Goal: Task Accomplishment & Management: Manage account settings

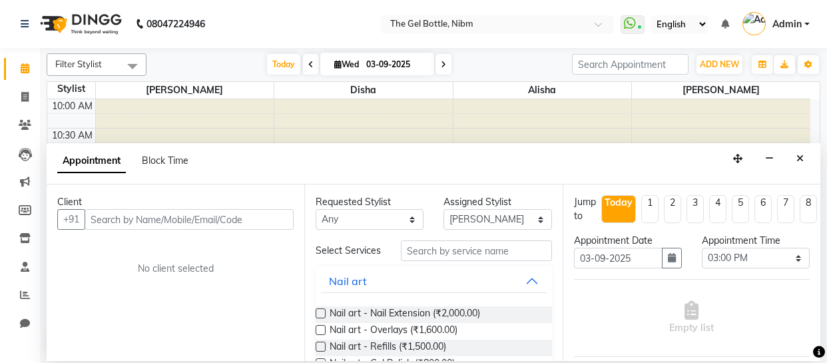
select select "78183"
select select "900"
select select "tentative"
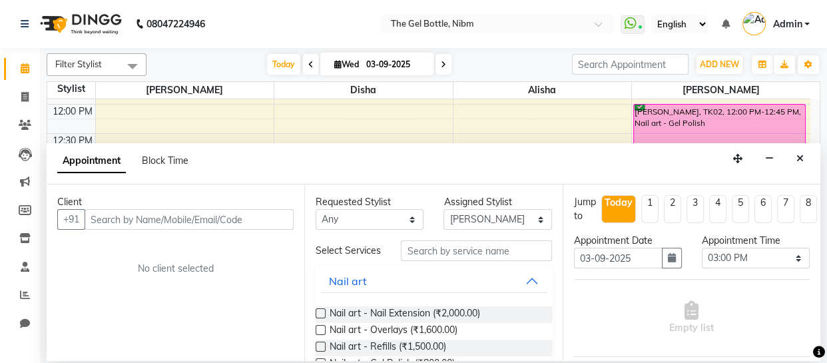
click at [823, 151] on div "Filter Stylist Select All [PERSON_NAME] [PERSON_NAME] [PERSON_NAME] [PERSON_NAM…" at bounding box center [433, 204] width 787 height 313
click at [800, 157] on icon "Close" at bounding box center [800, 158] width 7 height 9
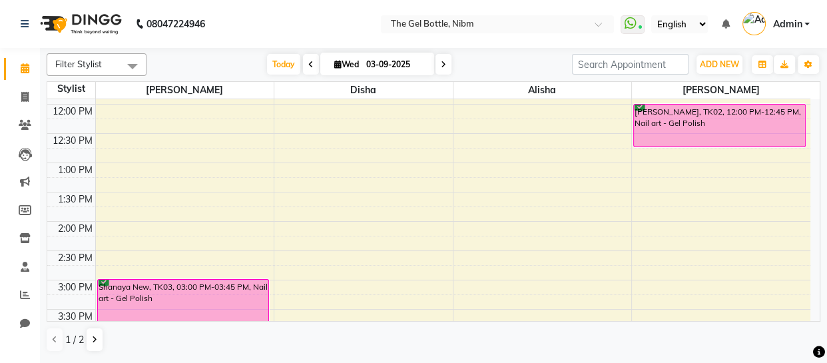
scroll to position [0, 0]
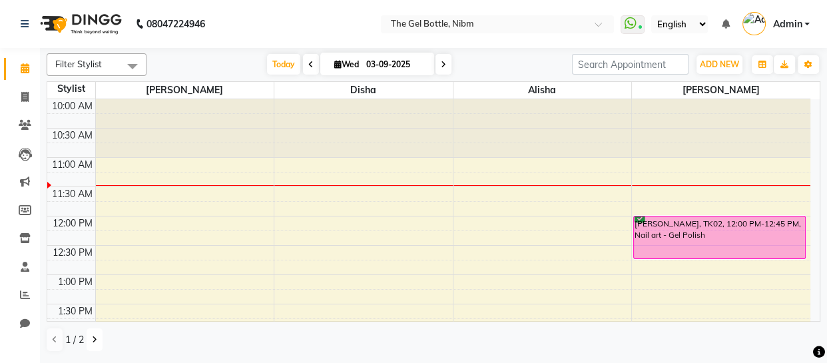
click at [95, 338] on icon at bounding box center [94, 340] width 5 height 8
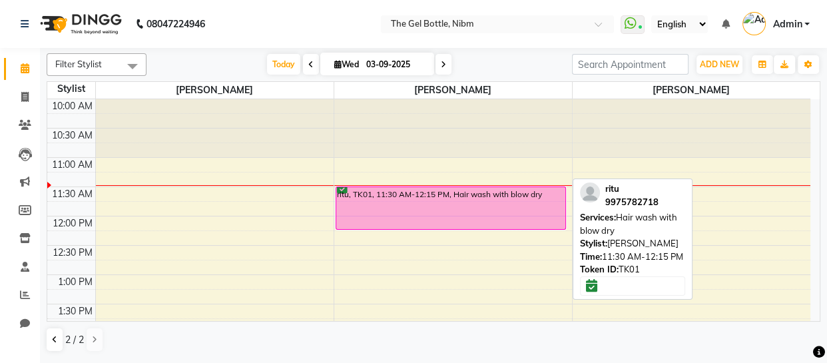
click at [446, 200] on div "ritu, TK01, 11:30 AM-12:15 PM, Hair wash with blow dry" at bounding box center [450, 208] width 229 height 42
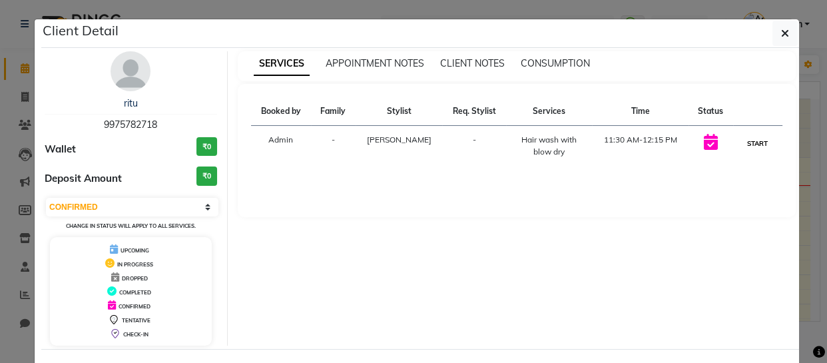
click at [756, 137] on button "START" at bounding box center [757, 143] width 27 height 17
select select "1"
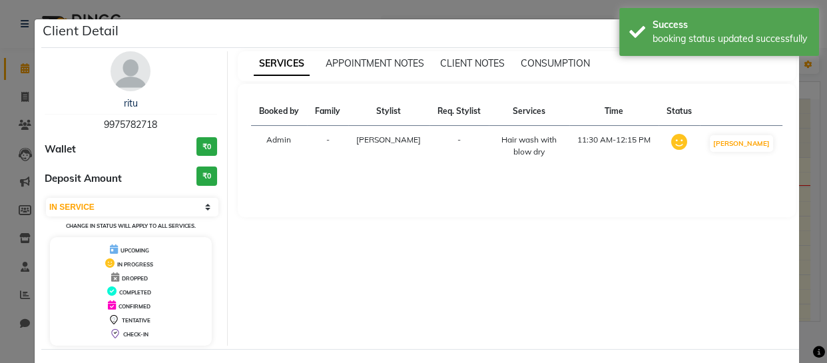
scroll to position [53, 0]
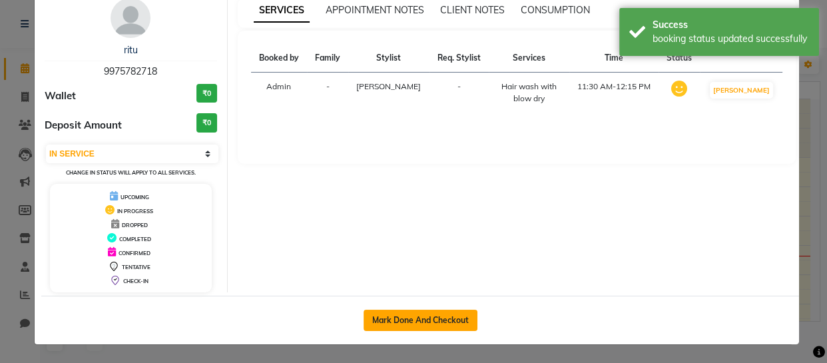
click at [413, 320] on button "Mark Done And Checkout" at bounding box center [421, 320] width 114 height 21
select select "service"
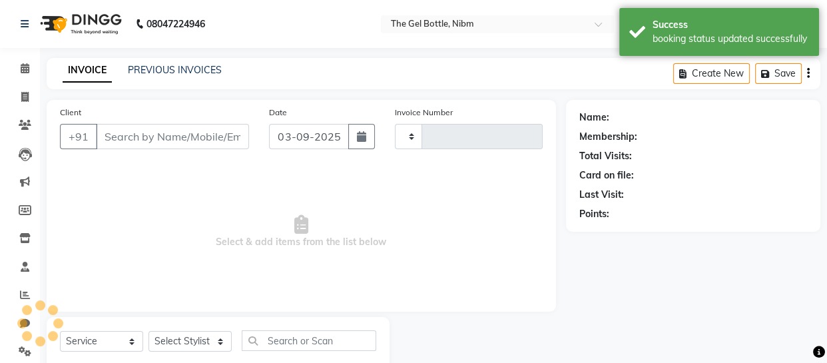
type input "0288"
select select "7762"
select select "3"
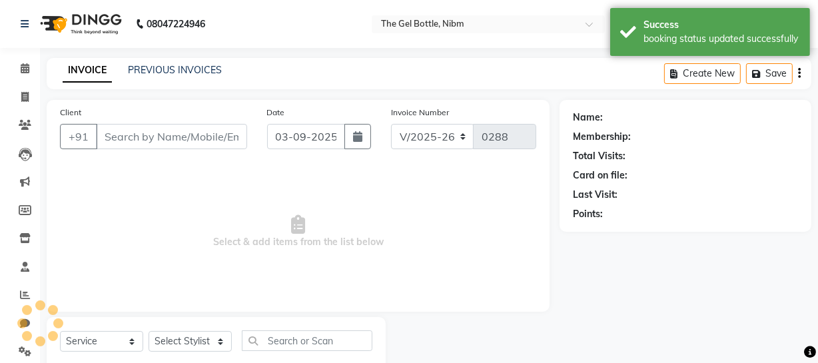
type input "9975782718"
select select "76368"
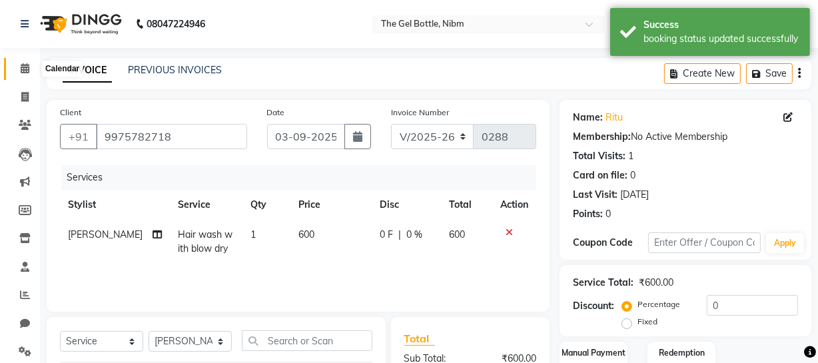
click at [23, 68] on icon at bounding box center [25, 68] width 9 height 10
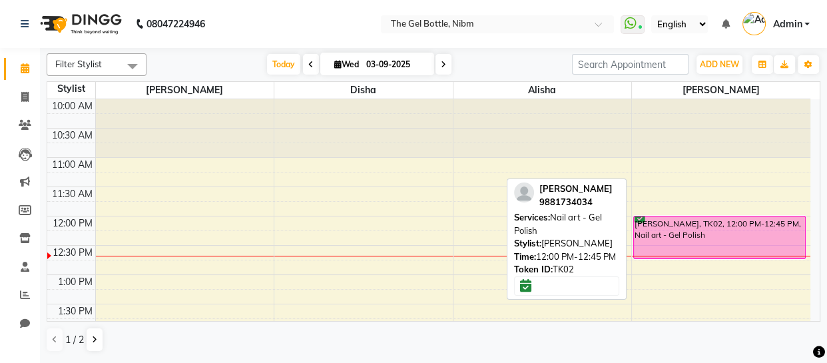
click at [679, 234] on div "[PERSON_NAME], TK02, 12:00 PM-12:45 PM, Nail art - Gel Polish" at bounding box center [719, 237] width 171 height 42
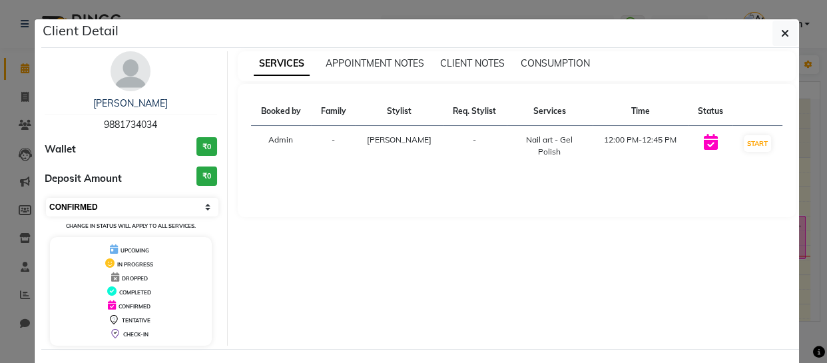
click at [202, 202] on select "Select IN SERVICE CONFIRMED TENTATIVE CHECK IN MARK DONE DROPPED UPCOMING" at bounding box center [132, 207] width 172 height 19
select select "2"
click at [46, 198] on select "Select IN SERVICE CONFIRMED TENTATIVE CHECK IN MARK DONE DROPPED UPCOMING" at bounding box center [132, 207] width 172 height 19
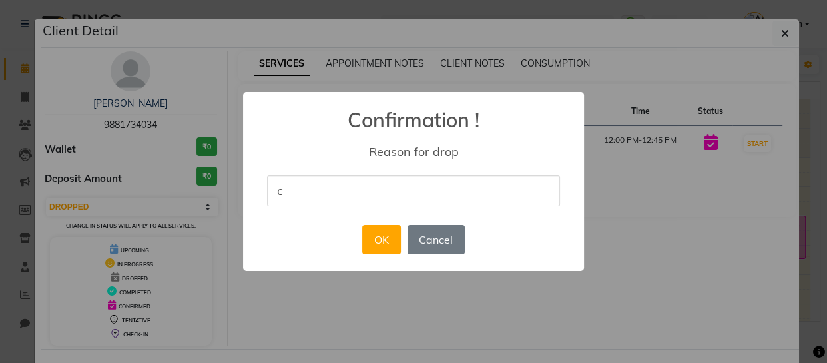
type input "canceled"
click at [380, 239] on button "OK" at bounding box center [381, 239] width 38 height 29
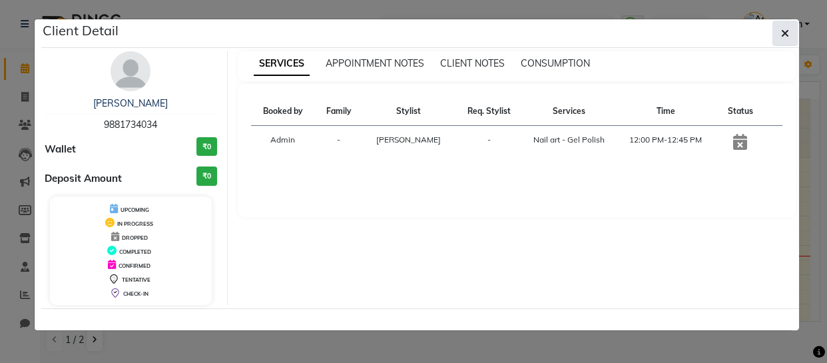
click at [786, 33] on icon "button" at bounding box center [785, 33] width 8 height 11
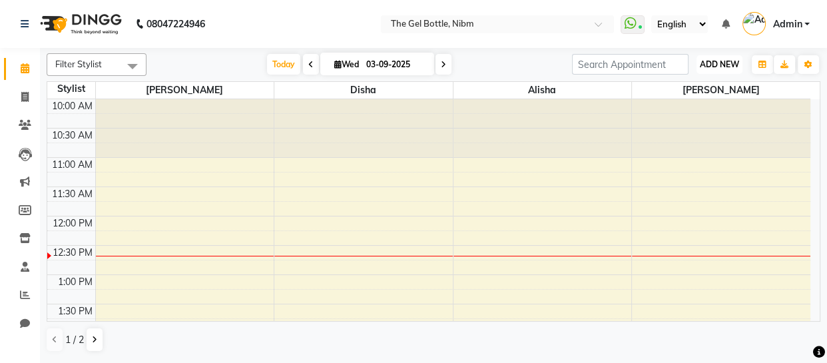
click at [717, 61] on span "ADD NEW" at bounding box center [719, 64] width 39 height 10
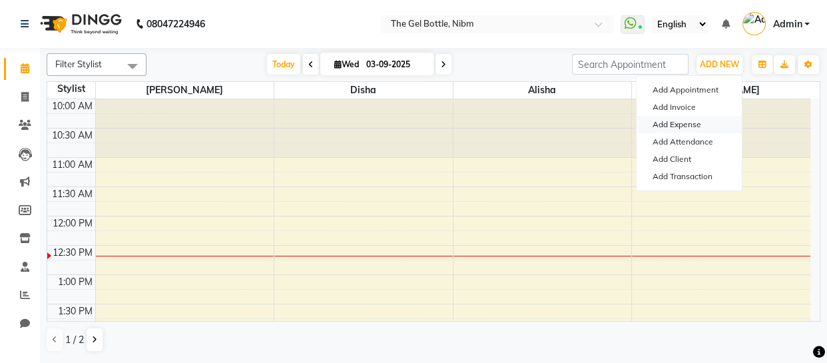
click at [678, 120] on link "Add Expense" at bounding box center [689, 124] width 105 height 17
select select "1"
select select "6903"
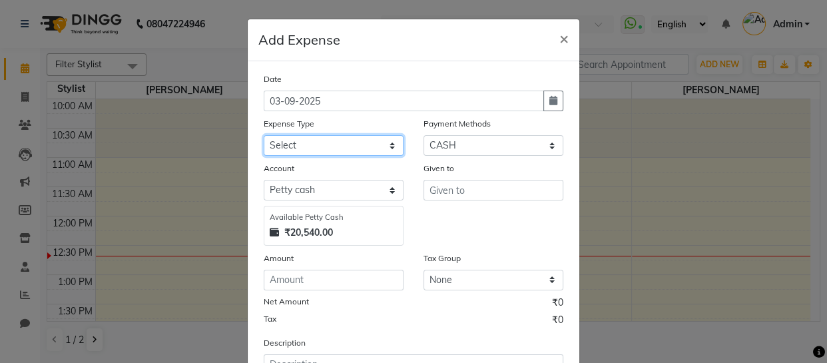
click at [388, 145] on select "Select Advance Salary Bank charges Car maintenance Cash transfer to bank Cash t…" at bounding box center [334, 145] width 140 height 21
select select "26"
click at [264, 136] on select "Select Advance Salary Bank charges Car maintenance Cash transfer to bank Cash t…" at bounding box center [334, 145] width 140 height 21
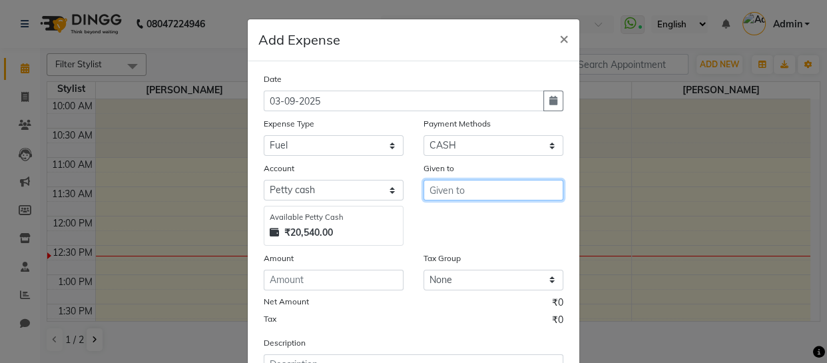
click at [437, 192] on input "text" at bounding box center [494, 190] width 140 height 21
type input "r"
click at [456, 216] on span "Rohit" at bounding box center [453, 218] width 27 height 13
type input "[PERSON_NAME]"
click at [456, 216] on div "Given to [PERSON_NAME]" at bounding box center [494, 203] width 160 height 85
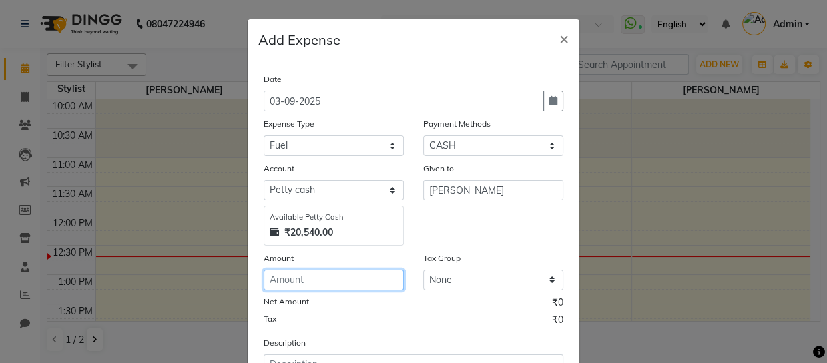
click at [295, 282] on input "number" at bounding box center [334, 280] width 140 height 21
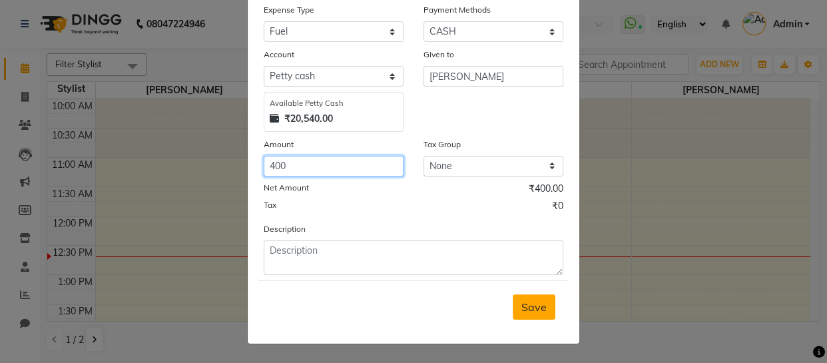
type input "400"
click at [530, 310] on span "Save" at bounding box center [533, 306] width 25 height 13
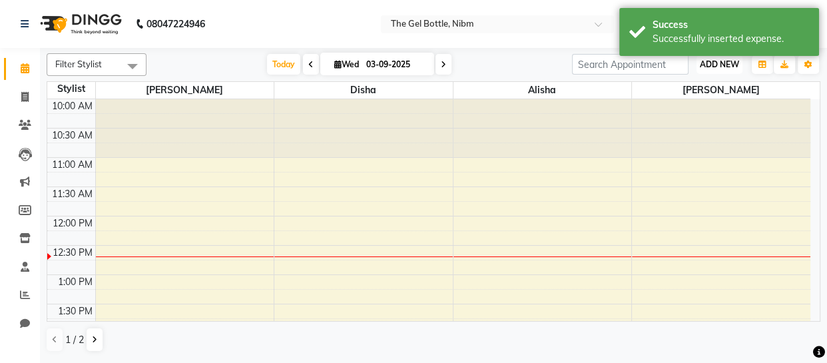
click at [716, 61] on span "ADD NEW" at bounding box center [719, 64] width 39 height 10
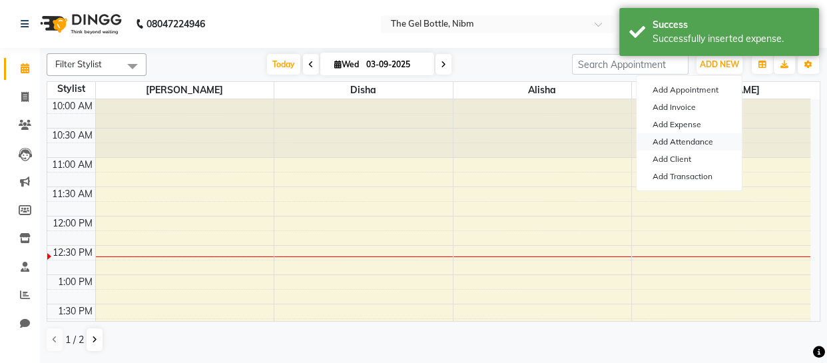
click at [704, 140] on link "Add Attendance" at bounding box center [689, 141] width 105 height 17
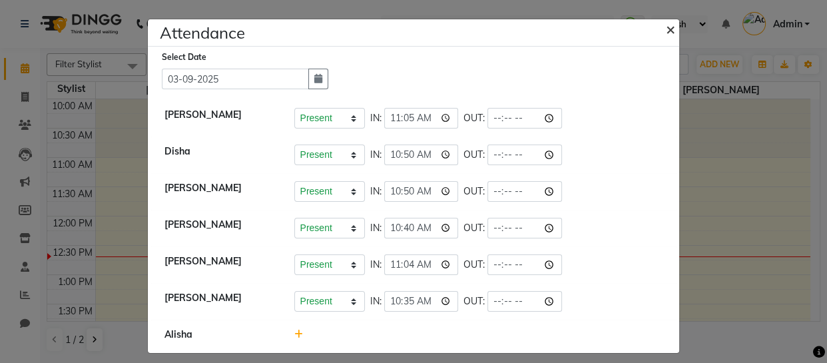
click at [666, 27] on span "×" at bounding box center [670, 29] width 9 height 20
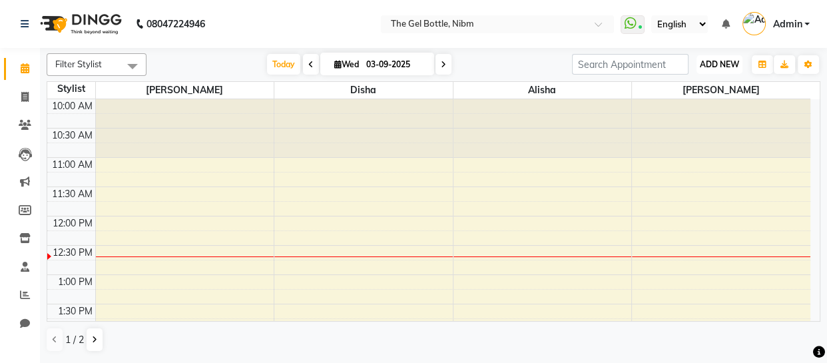
click at [718, 62] on span "ADD NEW" at bounding box center [719, 64] width 39 height 10
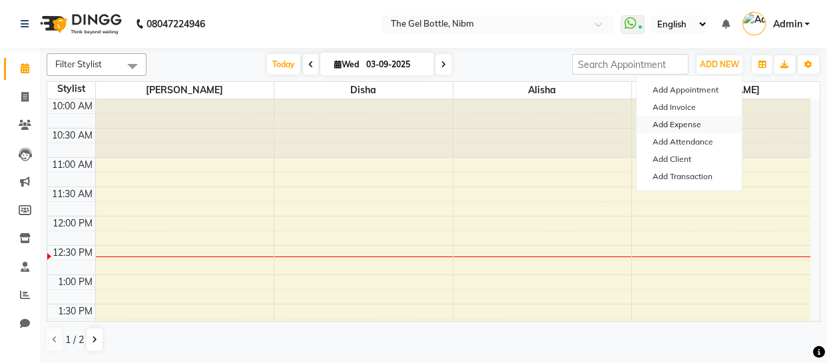
click at [691, 123] on link "Add Expense" at bounding box center [689, 124] width 105 height 17
select select "1"
select select "6903"
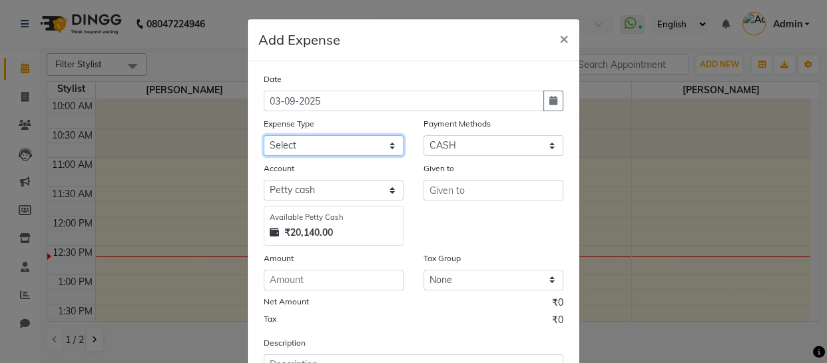
click at [386, 145] on select "Select Advance Salary Bank charges Car maintenance Cash transfer to bank Cash t…" at bounding box center [334, 145] width 140 height 21
select select "9"
click at [264, 136] on select "Select Advance Salary Bank charges Car maintenance Cash transfer to bank Cash t…" at bounding box center [334, 145] width 140 height 21
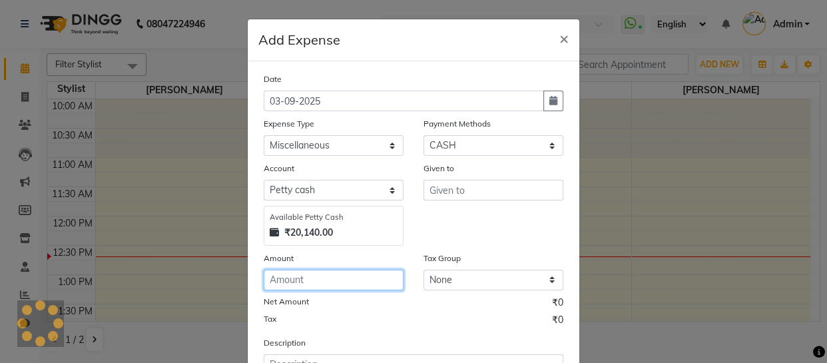
click at [319, 282] on input "number" at bounding box center [334, 280] width 140 height 21
type input "4000"
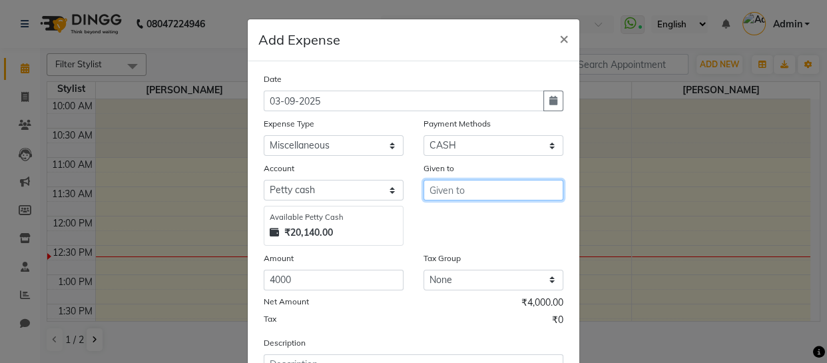
click at [446, 192] on input "text" at bounding box center [494, 190] width 140 height 21
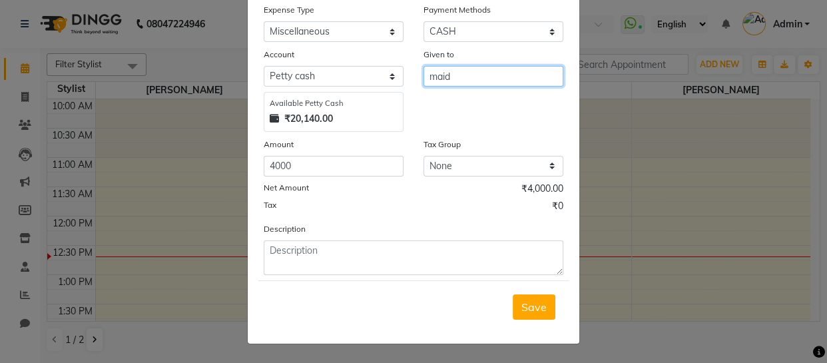
type input "maid"
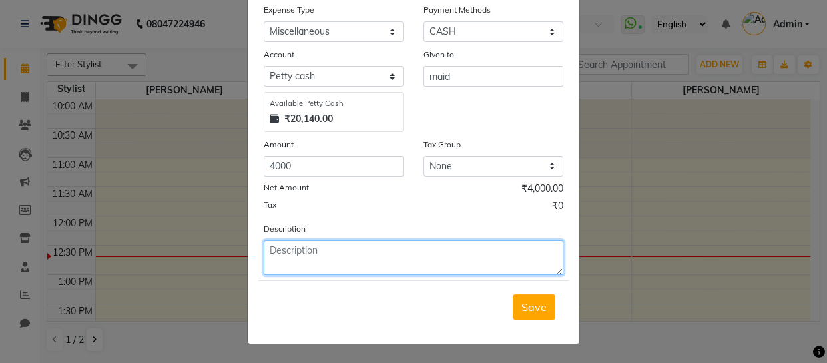
click at [274, 252] on textarea at bounding box center [414, 257] width 300 height 35
type textarea "maid salary"
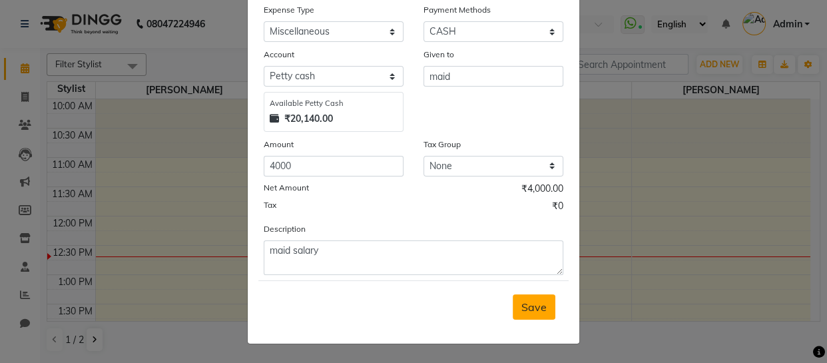
click at [531, 303] on span "Save" at bounding box center [533, 306] width 25 height 13
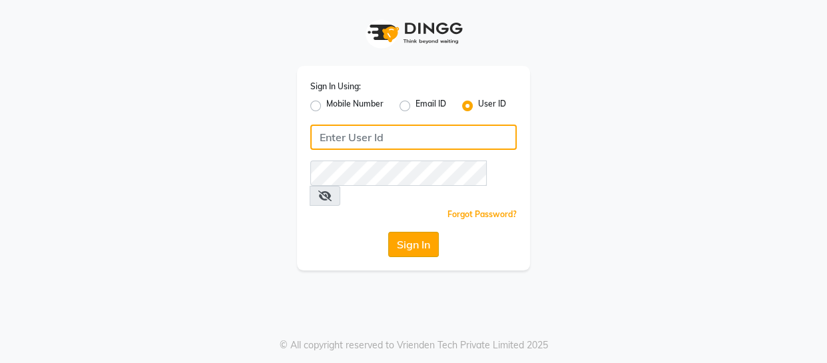
type input "thegelbottle"
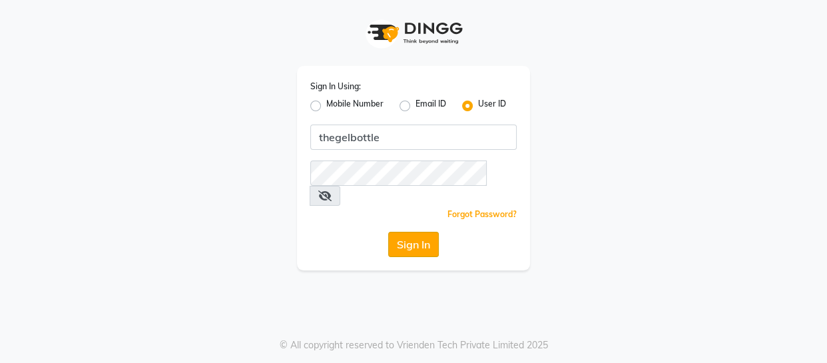
click at [410, 232] on button "Sign In" at bounding box center [413, 244] width 51 height 25
